Goal: Information Seeking & Learning: Learn about a topic

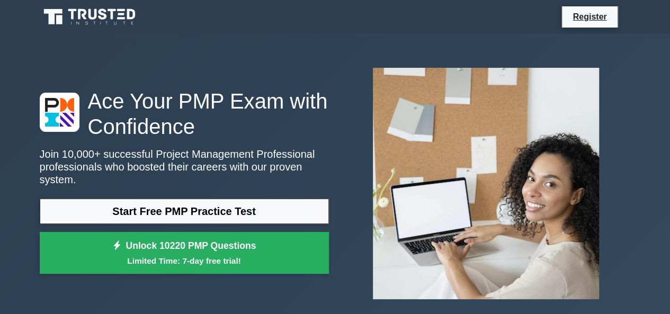
click at [228, 206] on link "Start Free PMP Practice Test" at bounding box center [184, 211] width 289 height 25
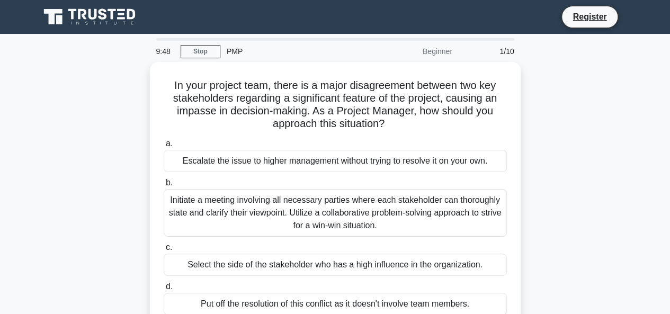
scroll to position [32, 0]
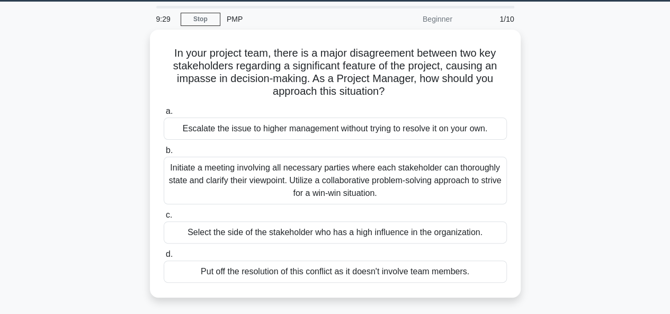
click at [298, 184] on div "Initiate a meeting involving all necessary parties where each stakeholder can t…" at bounding box center [335, 181] width 343 height 48
click at [164, 154] on input "b. Initiate a meeting involving all necessary parties where each stakeholder ca…" at bounding box center [164, 150] width 0 height 7
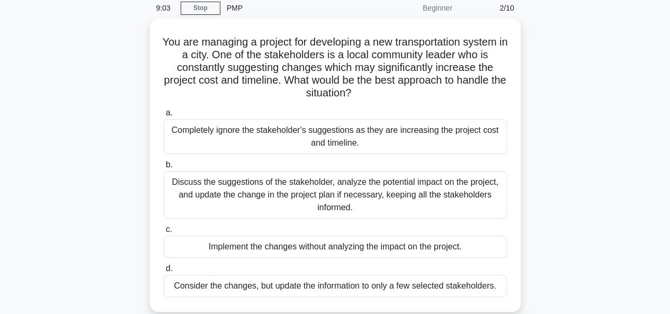
scroll to position [53, 0]
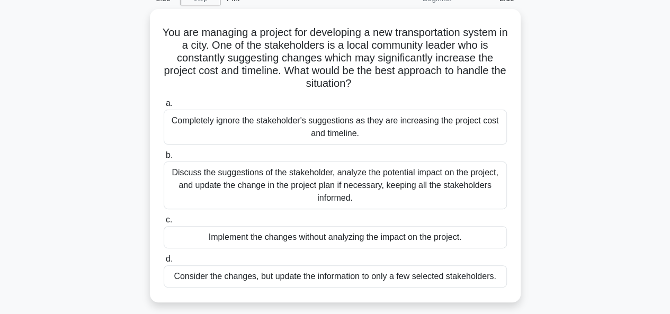
click at [272, 181] on div "Discuss the suggestions of the stakeholder, analyze the potential impact on the…" at bounding box center [335, 186] width 343 height 48
click at [164, 159] on input "b. Discuss the suggestions of the stakeholder, analyze the potential impact on …" at bounding box center [164, 155] width 0 height 7
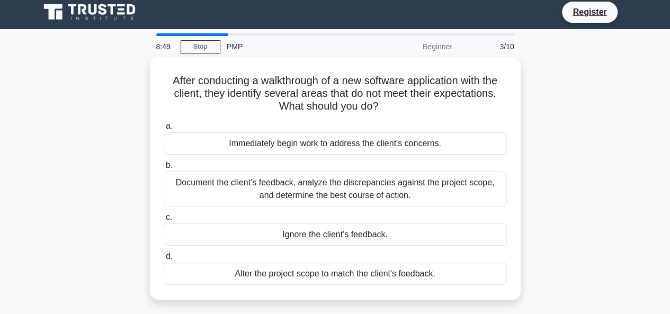
scroll to position [0, 0]
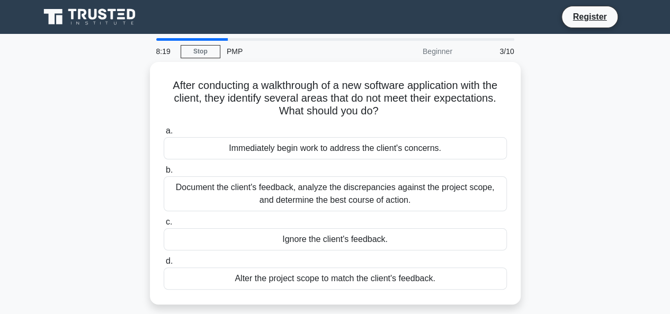
click at [355, 196] on div "Document the client's feedback, analyze the discrepancies against the project s…" at bounding box center [335, 193] width 343 height 35
click at [164, 174] on input "b. Document the client's feedback, analyze the discrepancies against the projec…" at bounding box center [164, 170] width 0 height 7
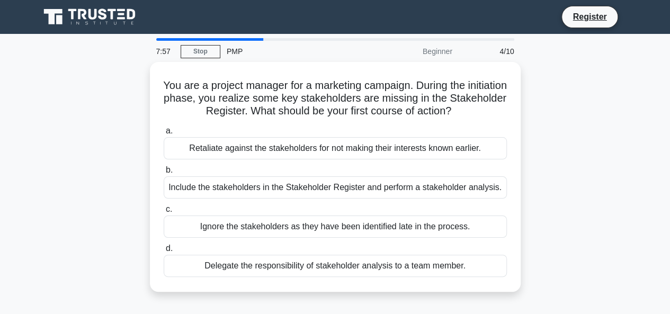
click at [413, 185] on div "Include the stakeholders in the Stakeholder Register and perform a stakeholder …" at bounding box center [335, 187] width 343 height 22
click at [164, 174] on input "b. Include the stakeholders in the Stakeholder Register and perform a stakehold…" at bounding box center [164, 170] width 0 height 7
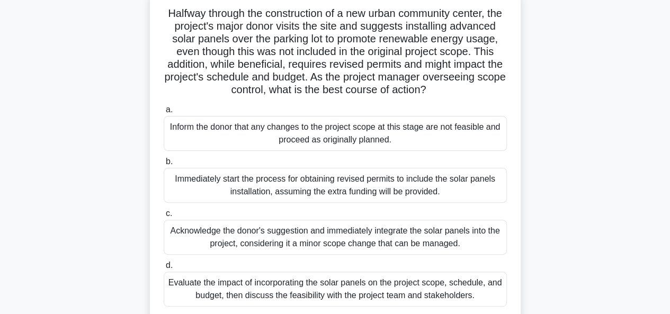
scroll to position [105, 0]
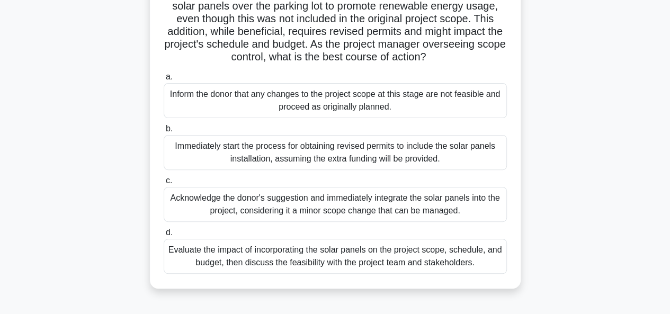
click at [337, 274] on div "Evaluate the impact of incorporating the solar panels on the project scope, sch…" at bounding box center [335, 256] width 343 height 35
click at [164, 236] on input "d. Evaluate the impact of incorporating the solar panels on the project scope, …" at bounding box center [164, 232] width 0 height 7
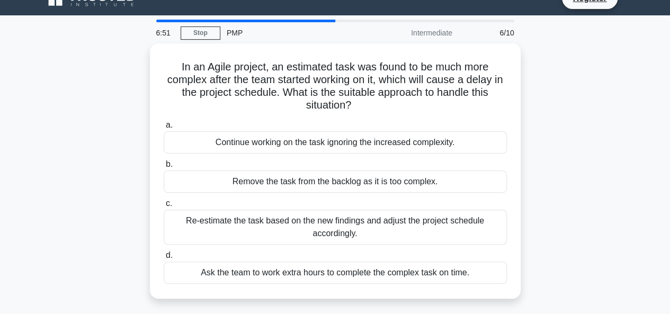
scroll to position [18, 0]
click at [435, 224] on div "Re-estimate the task based on the new findings and adjust the project schedule …" at bounding box center [335, 227] width 343 height 35
click at [164, 208] on input "c. Re-estimate the task based on the new findings and adjust the project schedu…" at bounding box center [164, 204] width 0 height 7
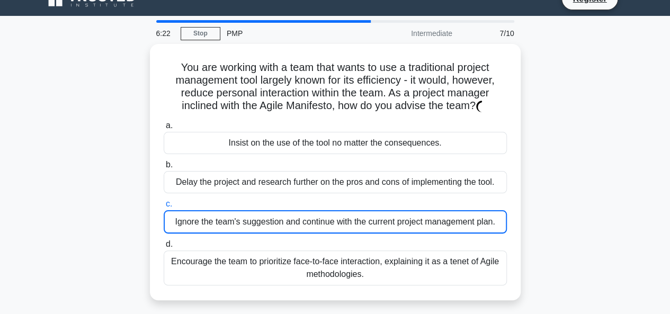
scroll to position [0, 0]
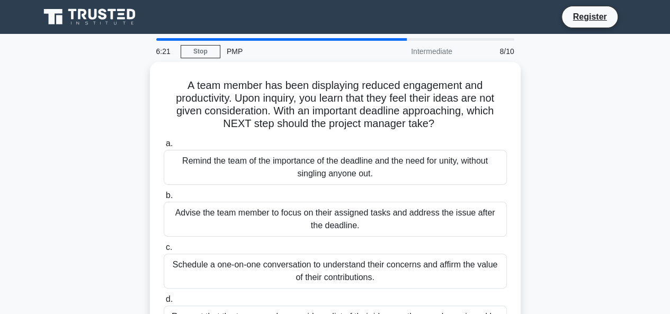
click at [573, 177] on div "A team member has been displaying reduced engagement and productivity. Upon inq…" at bounding box center [335, 215] width 604 height 306
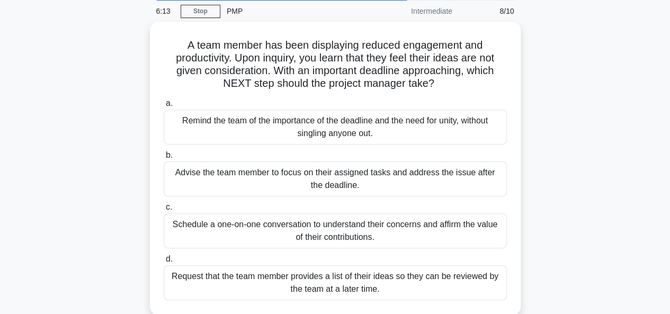
scroll to position [51, 0]
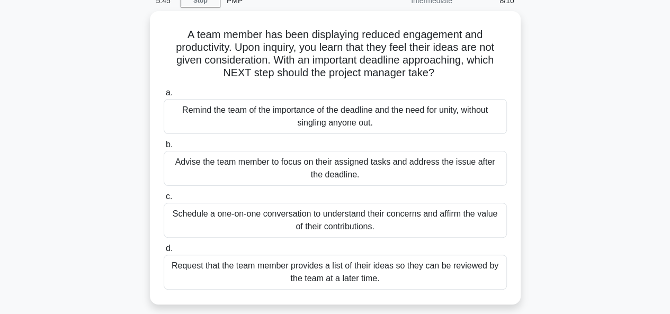
click at [408, 214] on div "Schedule a one-on-one conversation to understand their concerns and affirm the …" at bounding box center [335, 220] width 343 height 35
click at [164, 200] on input "c. Schedule a one-on-one conversation to understand their concerns and affirm t…" at bounding box center [164, 196] width 0 height 7
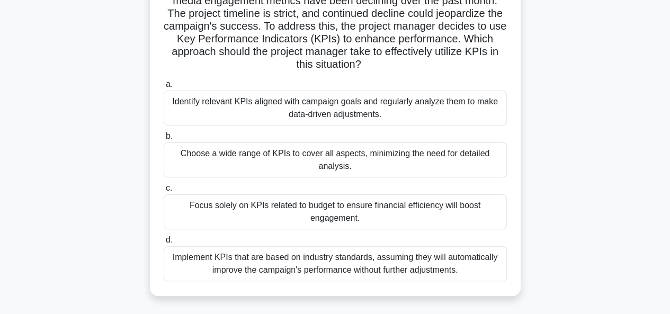
scroll to position [99, 0]
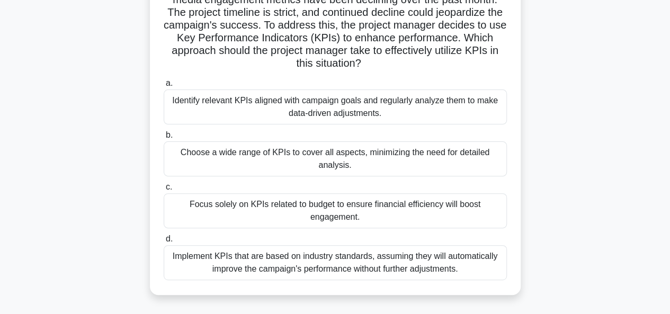
click at [389, 205] on div "Focus solely on KPIs related to budget to ensure financial efficiency will boos…" at bounding box center [335, 210] width 343 height 35
click at [164, 191] on input "c. Focus solely on KPIs related to budget to ensure financial efficiency will b…" at bounding box center [164, 187] width 0 height 7
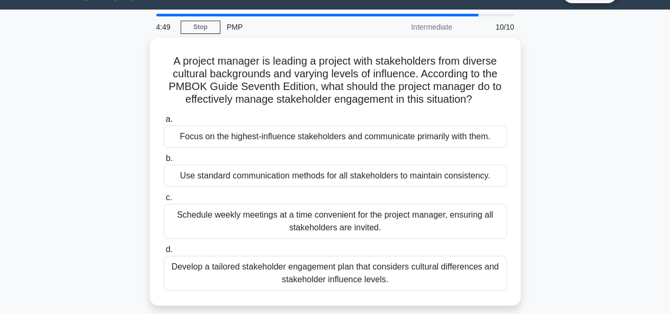
scroll to position [25, 0]
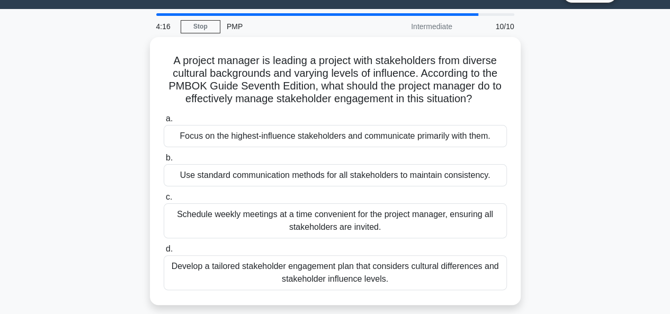
click at [370, 271] on div "Develop a tailored stakeholder engagement plan that considers cultural differen…" at bounding box center [335, 272] width 343 height 35
click at [164, 253] on input "d. Develop a tailored stakeholder engagement plan that considers cultural diffe…" at bounding box center [164, 249] width 0 height 7
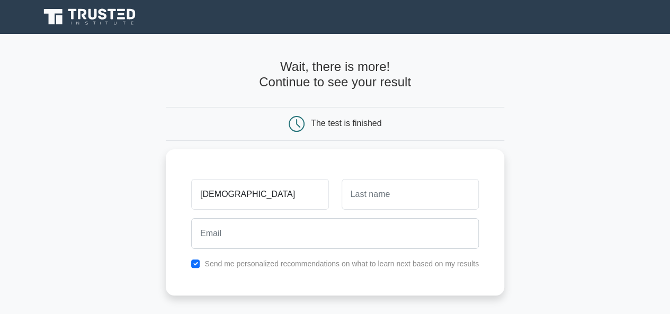
type input "[DEMOGRAPHIC_DATA]"
click at [388, 203] on input "text" at bounding box center [410, 194] width 137 height 31
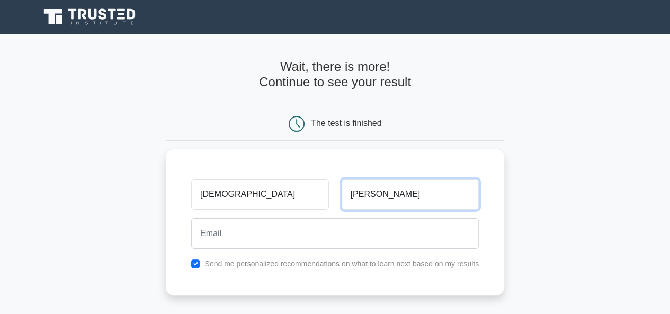
type input "[PERSON_NAME]"
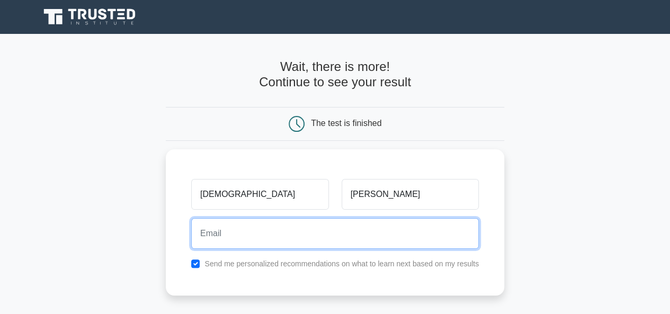
click at [376, 227] on input "email" at bounding box center [335, 233] width 288 height 31
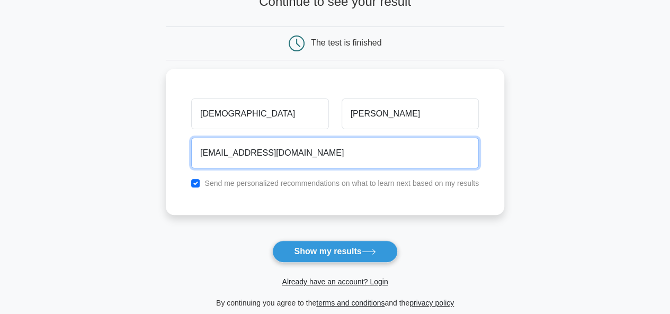
scroll to position [81, 0]
type input "[EMAIL_ADDRESS][DOMAIN_NAME]"
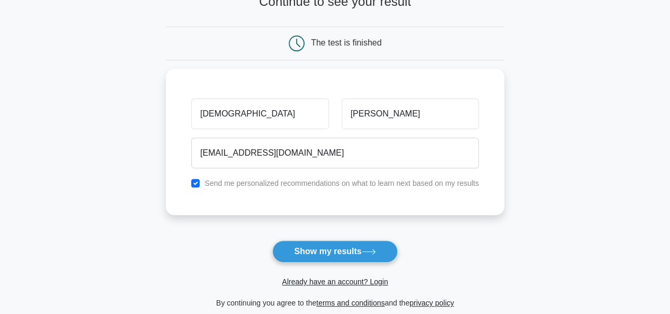
click at [307, 256] on button "Show my results" at bounding box center [334, 252] width 125 height 22
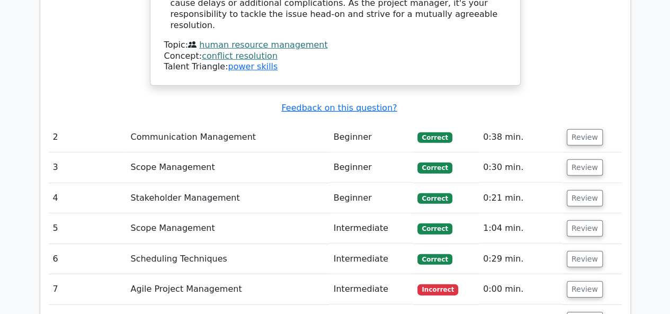
scroll to position [1474, 0]
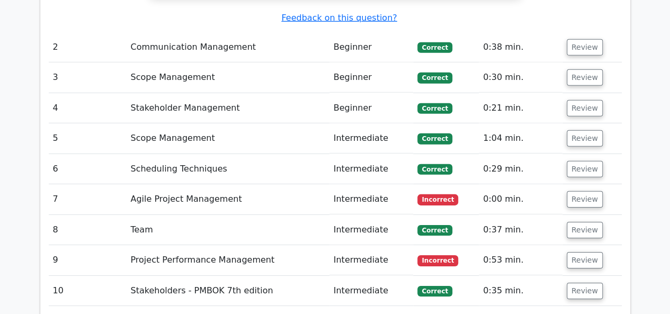
scroll to position [0, 6]
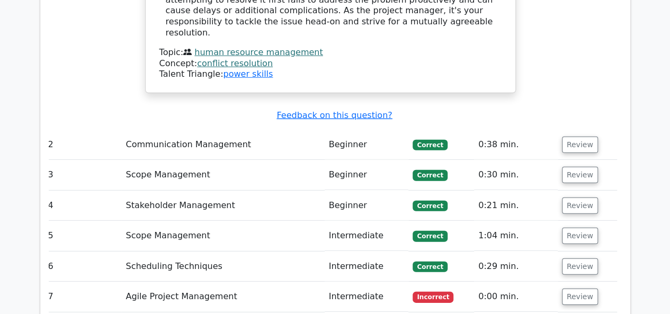
scroll to position [1464, 0]
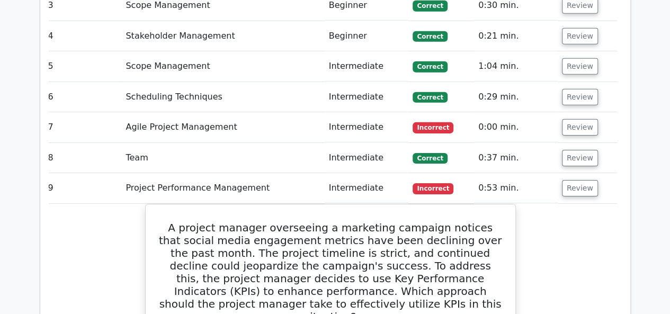
scroll to position [1633, 0]
click at [580, 180] on button "Review" at bounding box center [580, 188] width 36 height 16
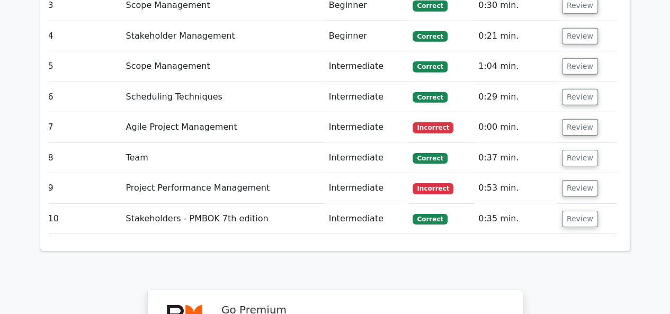
click at [580, 180] on button "Review" at bounding box center [580, 188] width 36 height 16
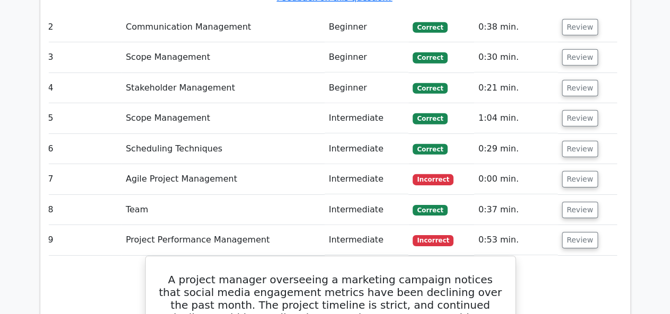
scroll to position [1546, 0]
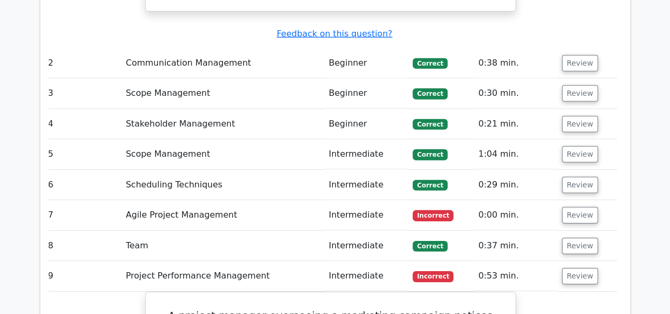
click at [572, 207] on button "Review" at bounding box center [580, 215] width 36 height 16
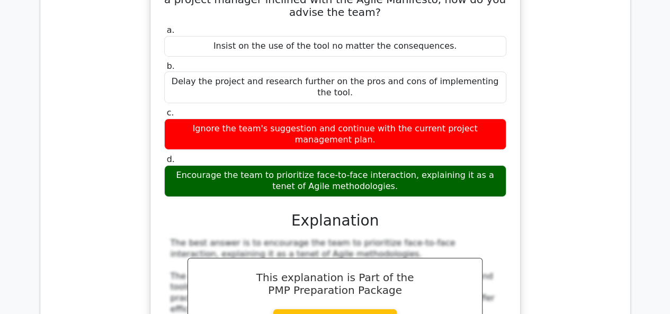
scroll to position [1840, 0]
